Goal: Register for event/course

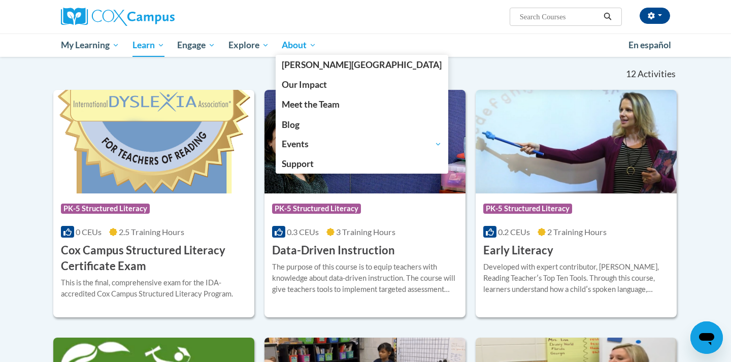
scroll to position [297, 0]
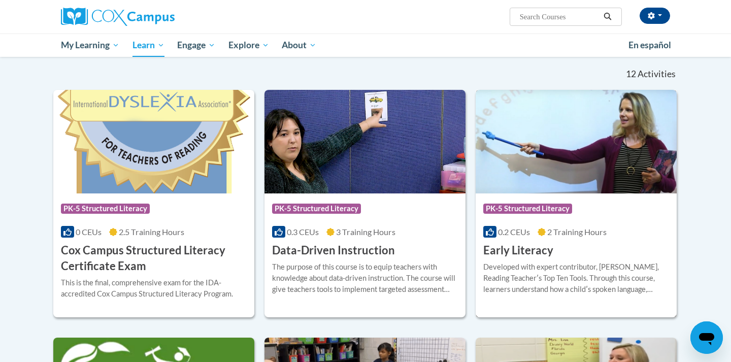
click at [534, 233] on div "0.2 CEUs 2 Training Hours" at bounding box center [576, 231] width 186 height 11
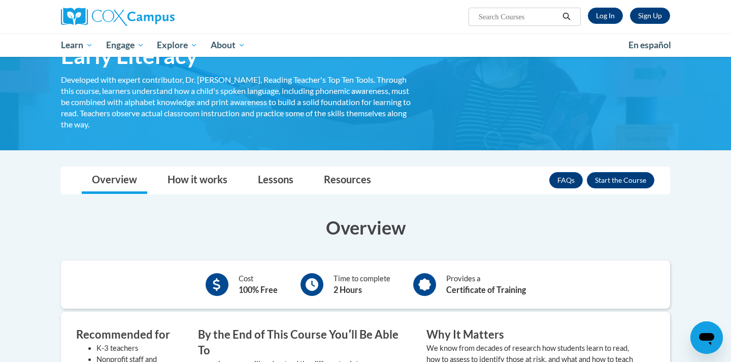
scroll to position [66, 0]
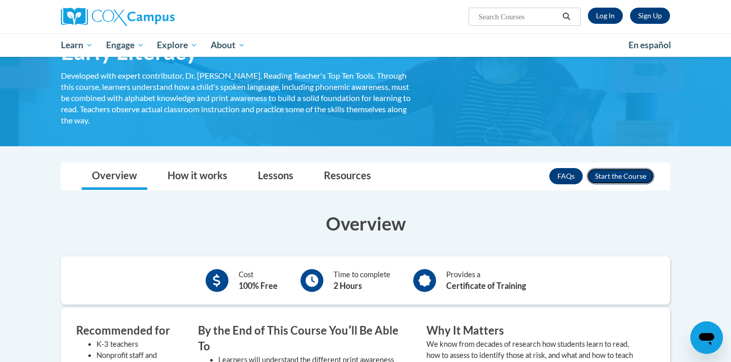
click at [606, 177] on button "Enroll" at bounding box center [621, 176] width 68 height 16
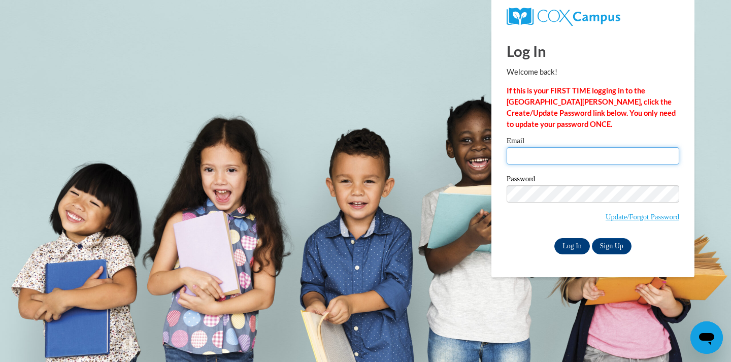
type input "[EMAIL_ADDRESS][DOMAIN_NAME]"
click at [573, 243] on input "Log In" at bounding box center [572, 246] width 36 height 16
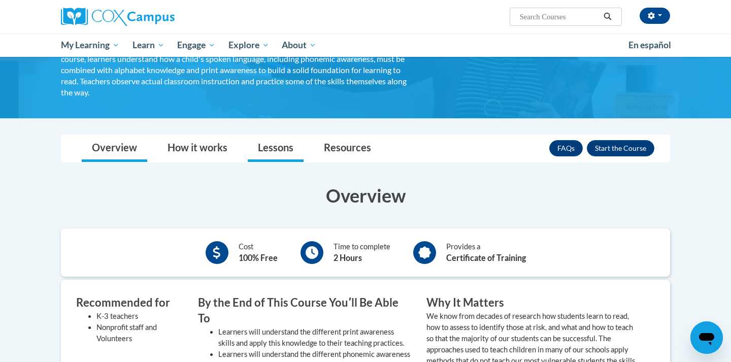
scroll to position [106, 0]
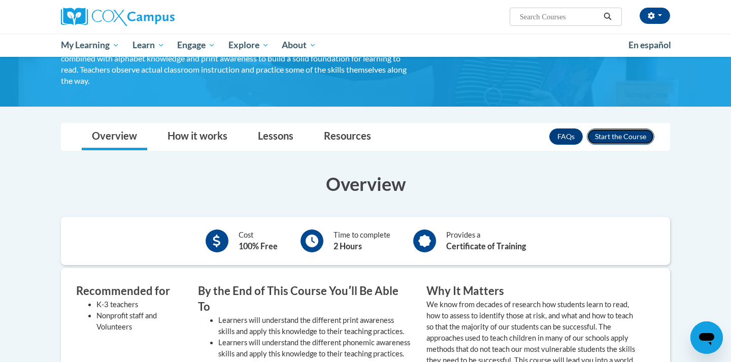
click at [639, 131] on button "Enroll" at bounding box center [621, 136] width 68 height 16
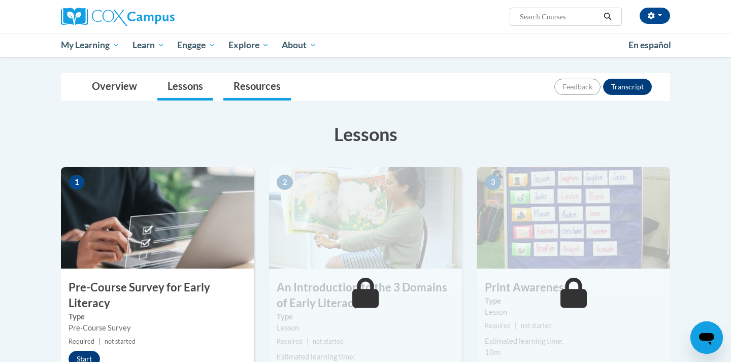
scroll to position [99, 0]
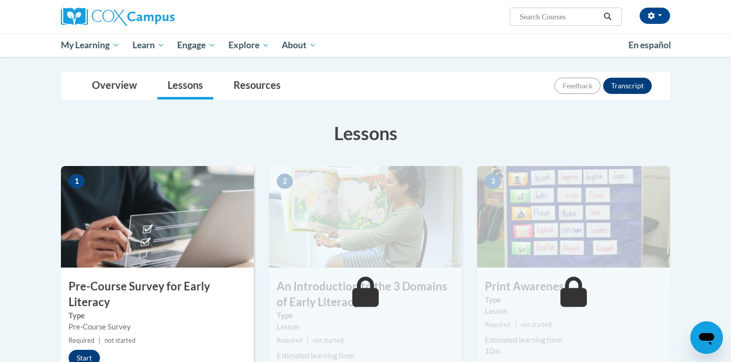
click at [126, 247] on img at bounding box center [157, 217] width 193 height 102
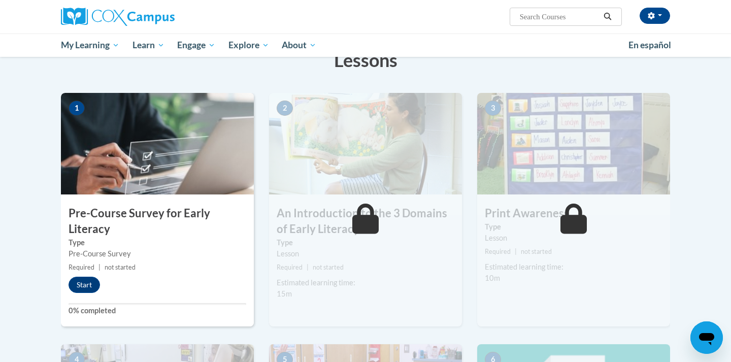
scroll to position [181, 0]
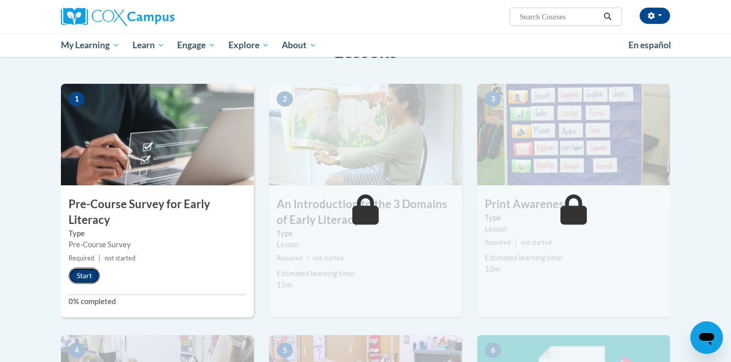
click at [78, 278] on button "Start" at bounding box center [84, 275] width 31 height 16
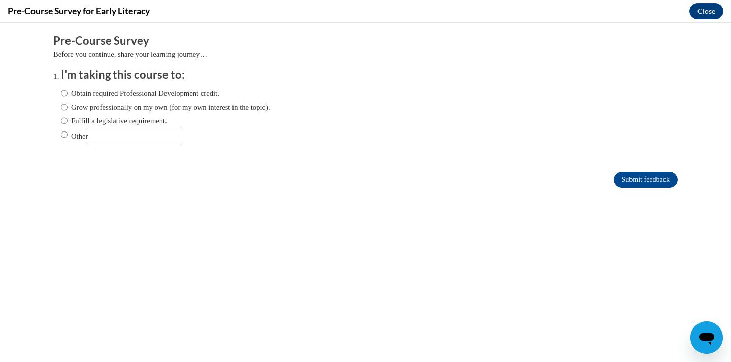
scroll to position [0, 0]
click at [119, 94] on label "Obtain required Professional Development credit." at bounding box center [140, 93] width 158 height 11
click at [68, 94] on input "Obtain required Professional Development credit." at bounding box center [64, 93] width 7 height 11
radio input "true"
click at [636, 178] on input "Submit feedback" at bounding box center [646, 180] width 64 height 16
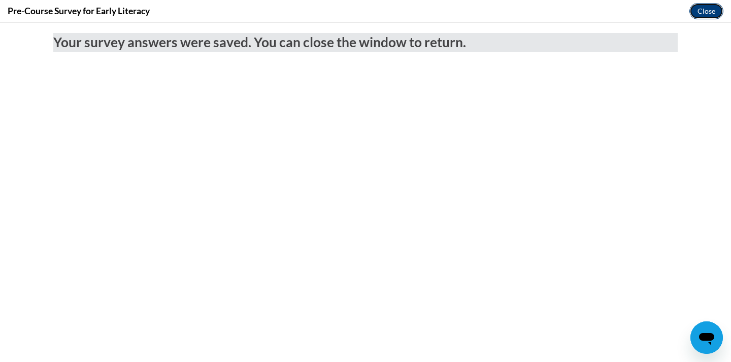
click at [711, 10] on button "Close" at bounding box center [706, 11] width 34 height 16
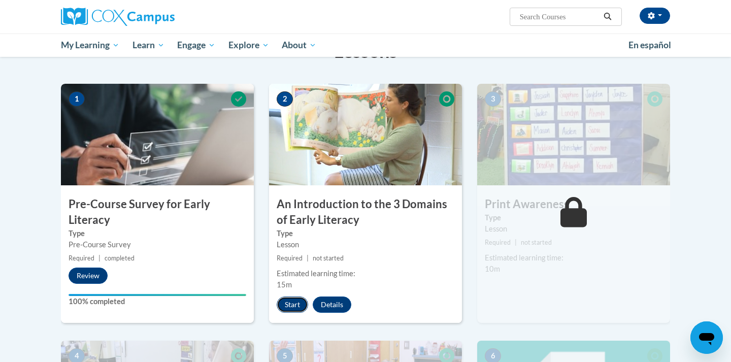
click at [290, 302] on button "Start" at bounding box center [292, 304] width 31 height 16
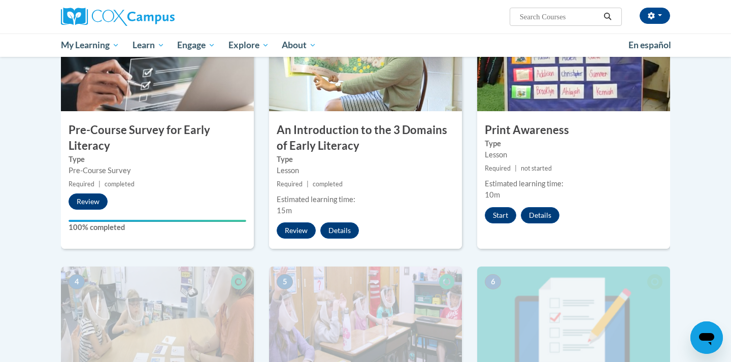
scroll to position [254, 0]
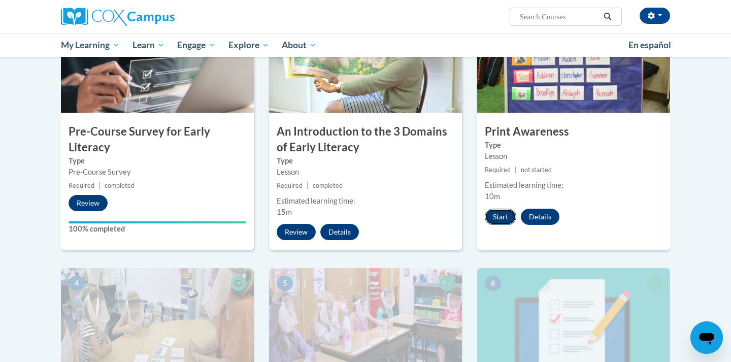
click at [501, 223] on button "Start" at bounding box center [500, 217] width 31 height 16
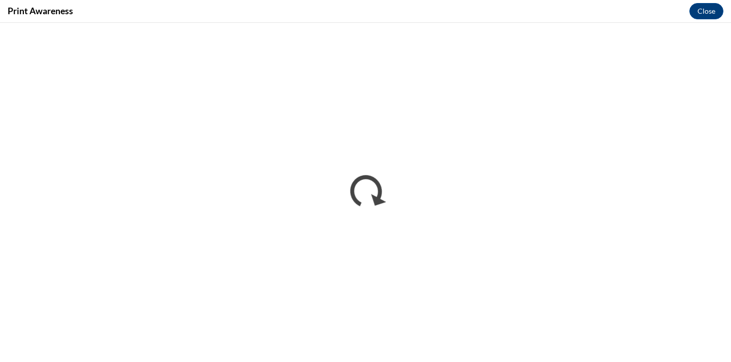
scroll to position [0, 0]
